Goal: Find specific page/section: Find specific page/section

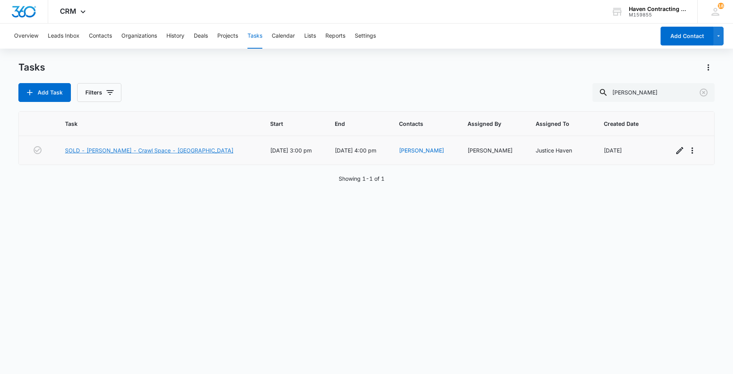
click at [108, 150] on link "SOLD - [PERSON_NAME] - Crawl Space - [GEOGRAPHIC_DATA]" at bounding box center [149, 150] width 168 height 8
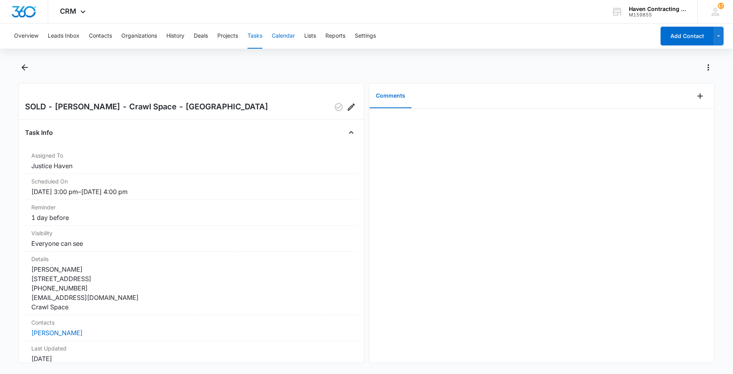
click at [277, 38] on button "Calendar" at bounding box center [283, 35] width 23 height 25
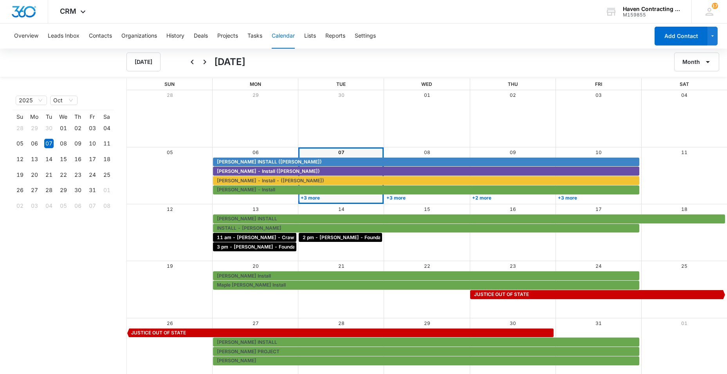
scroll to position [1, 0]
